Goal: Use online tool/utility: Use online tool/utility

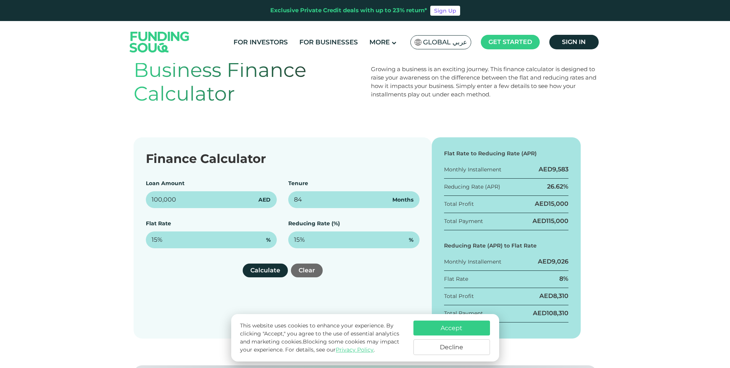
scroll to position [115, 0]
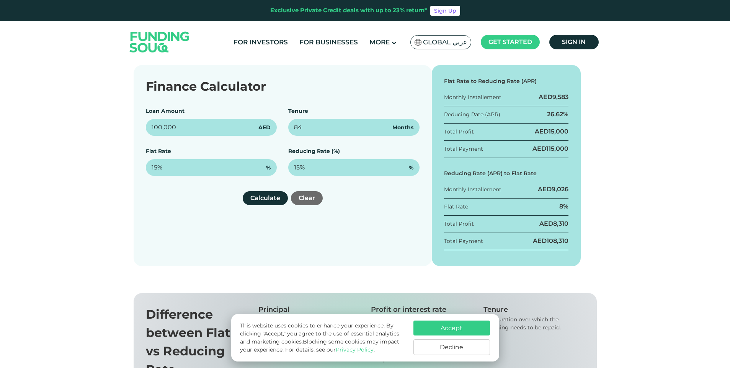
type input "84"
click at [452, 348] on button "Decline" at bounding box center [452, 348] width 77 height 16
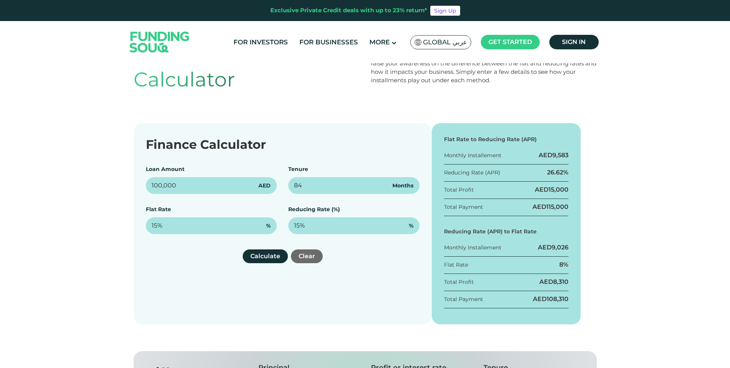
scroll to position [0, 0]
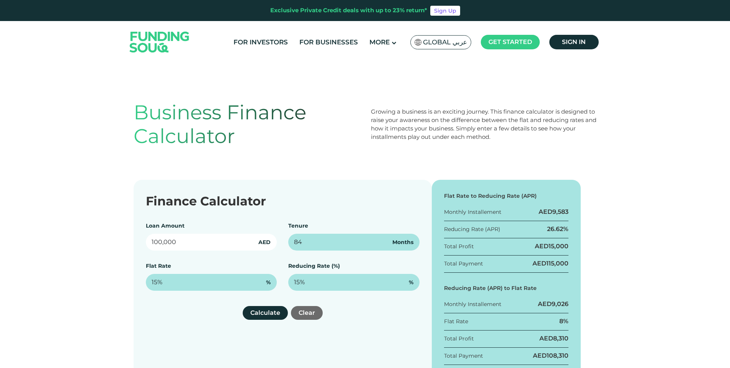
click at [172, 244] on input "100,000" at bounding box center [211, 242] width 131 height 17
drag, startPoint x: 180, startPoint y: 244, endPoint x: 67, endPoint y: 244, distance: 112.2
click at [67, 244] on div "Finance Calculator Loan Amount 100,000 AED Tenure 84 Months Flat Rate 15% % Red…" at bounding box center [365, 280] width 730 height 201
type input "50,000,000"
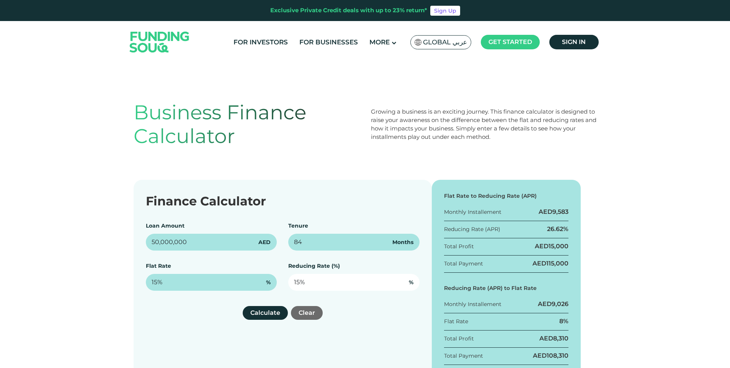
type input "15"
drag, startPoint x: 320, startPoint y: 284, endPoint x: 265, endPoint y: 283, distance: 54.4
click at [265, 283] on div "Loan Amount 50,000,000 AED Tenure 84 Months Flat Rate 15% % Reducing Rate (%) 1…" at bounding box center [283, 256] width 274 height 69
click at [276, 313] on button "Calculate" at bounding box center [265, 313] width 45 height 14
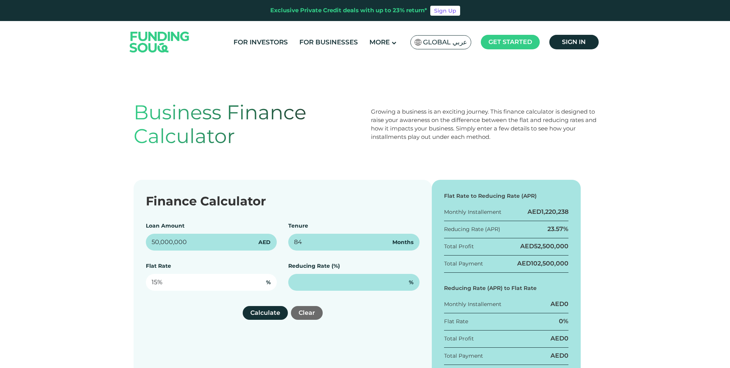
type input "15"
drag, startPoint x: 172, startPoint y: 281, endPoint x: 108, endPoint y: 283, distance: 64.7
click at [108, 283] on div "Finance Calculator Loan Amount 50,000,000 AED Tenure 84 Months Flat Rate 15 % R…" at bounding box center [365, 280] width 730 height 201
click at [268, 316] on button "Calculate" at bounding box center [265, 313] width 45 height 14
